Goal: Task Accomplishment & Management: Manage account settings

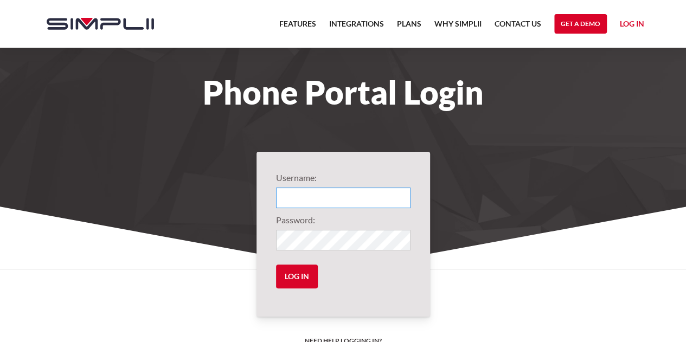
type input "1012@ThirdGenerationHomeImprovement"
click at [641, 23] on link "Log in" at bounding box center [631, 25] width 24 height 16
type input "1012@ThirdGenerationHomeImprovement"
click at [628, 17] on nav "Features Integrations PRoducts Plans Why Simplii Contact US Master Agreement Ge…" at bounding box center [462, 24] width 378 height 48
click at [630, 31] on link "Log in" at bounding box center [631, 25] width 24 height 16
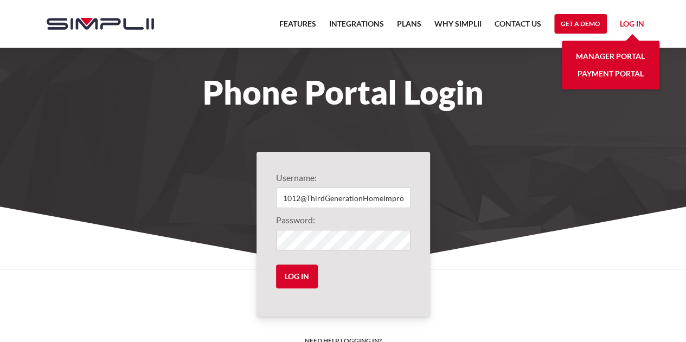
click at [630, 31] on nav "Features Integrations PRoducts Plans Why Simplii Contact US Master Agreement Ge…" at bounding box center [462, 24] width 378 height 48
click at [636, 22] on link "Log in" at bounding box center [631, 25] width 24 height 16
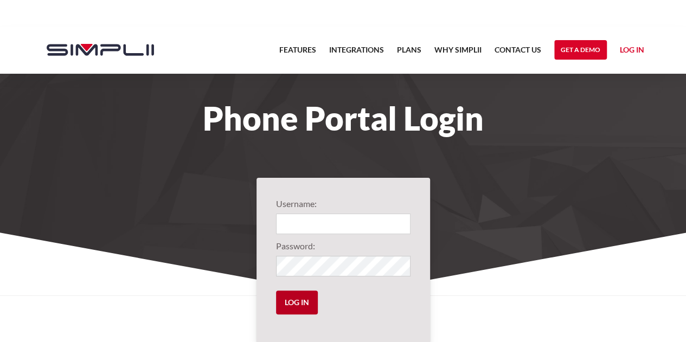
type input "1012@ThirdGenerationHomeImprovement"
click at [307, 299] on input "Log in" at bounding box center [297, 302] width 42 height 24
click at [632, 54] on link "Log in" at bounding box center [631, 51] width 24 height 16
